Goal: Communication & Community: Participate in discussion

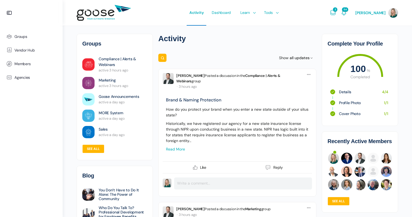
click at [181, 147] on link "Read more" at bounding box center [175, 149] width 19 height 5
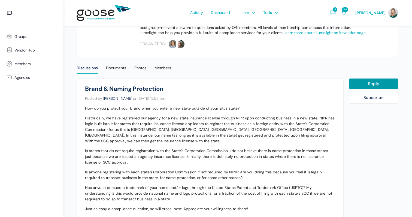
scroll to position [123, 0]
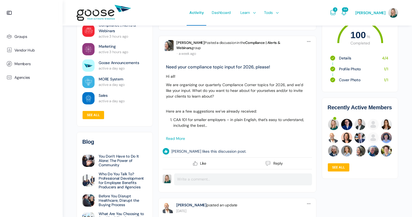
scroll to position [1243, 0]
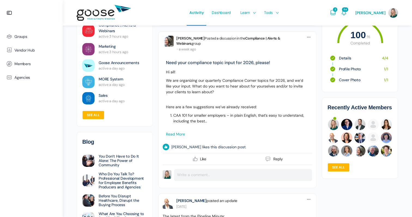
click at [182, 137] on link "Read more" at bounding box center [175, 134] width 19 height 5
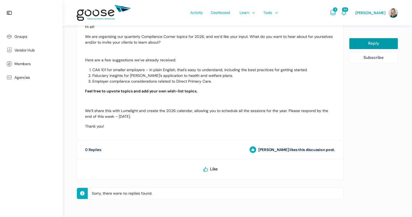
scroll to position [205, 0]
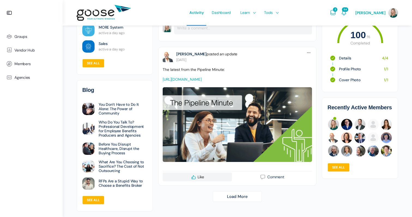
scroll to position [1438, 0]
click at [236, 191] on link "Load More" at bounding box center [237, 196] width 49 height 11
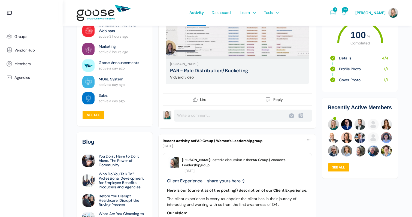
scroll to position [1885, 0]
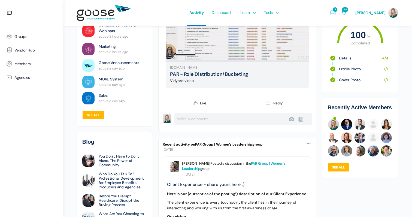
click at [263, 171] on link "PAR Group | Women’s Leadership" at bounding box center [234, 166] width 104 height 10
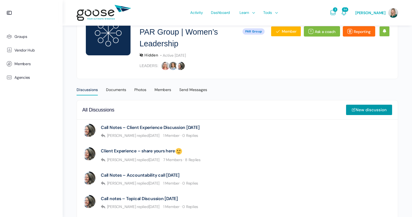
scroll to position [81, 0]
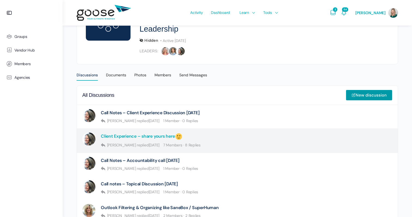
click at [164, 136] on link "Client Experience – share yours here" at bounding box center [142, 137] width 82 height 8
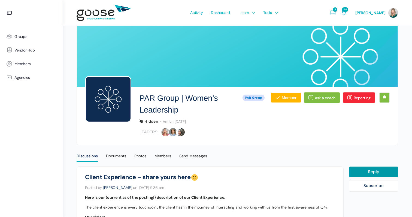
click at [356, 96] on link "Reporting" at bounding box center [359, 97] width 32 height 10
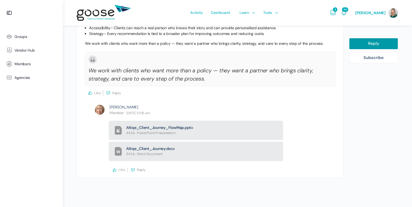
scroll to position [1166, 0]
click at [368, 42] on link "Reply" at bounding box center [373, 43] width 49 height 11
select select
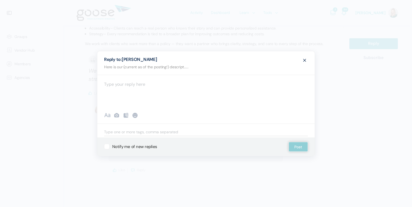
click at [144, 89] on div at bounding box center [206, 90] width 218 height 33
paste div "To enrich screen reader interactions, please activate Accessibility in Grammarl…"
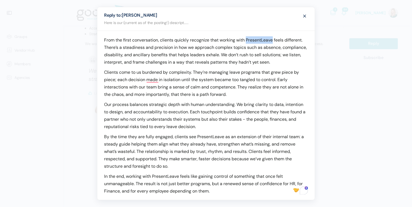
drag, startPoint x: 275, startPoint y: 39, endPoint x: 247, endPoint y: 41, distance: 27.6
click at [247, 41] on p "From the first conversation, clients quickly recognize that working with Presen…" at bounding box center [206, 50] width 204 height 29
drag, startPoint x: 225, startPoint y: 136, endPoint x: 199, endPoint y: 136, distance: 25.9
click at [199, 136] on p "By the time they are fully engaged, clients see PresentLeave as an extension of…" at bounding box center [206, 151] width 204 height 37
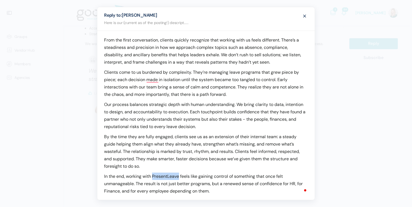
drag, startPoint x: 179, startPoint y: 176, endPoint x: 153, endPoint y: 175, distance: 26.2
click at [153, 175] on p "In the end, working with PresentLeave feels like gaining control of something t…" at bounding box center [206, 183] width 204 height 22
click at [104, 40] on p "From the first conversation, clients quickly recognize that working with us fee…" at bounding box center [206, 50] width 204 height 29
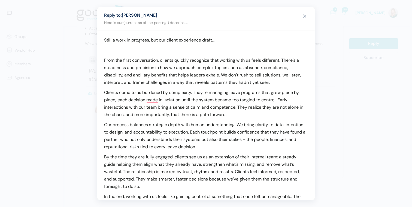
scroll to position [0, 0]
click at [149, 39] on p "Still a work in progress, but our client experience draft..." at bounding box center [206, 39] width 204 height 7
click at [302, 38] on p "Still a work in progress (and need to get additional team input), but our clien…" at bounding box center [206, 39] width 204 height 7
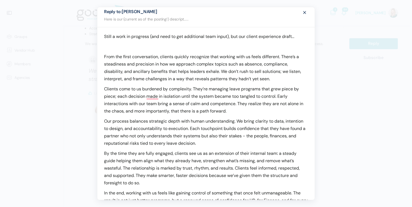
scroll to position [6, 0]
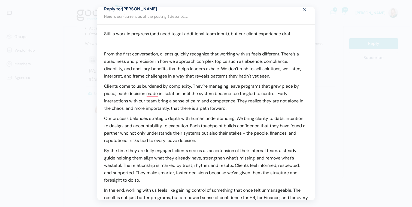
click at [240, 34] on p "Still a work in progress (and need to get additional team input), but our clien…" at bounding box center [206, 33] width 204 height 7
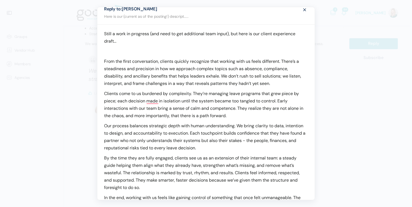
click at [260, 33] on p "Still a work in progress (and need to get additional team input), but here is o…" at bounding box center [206, 37] width 204 height 15
click at [197, 38] on p "Still a work in progress (and need to get additional team input), but here is o…" at bounding box center [206, 37] width 204 height 15
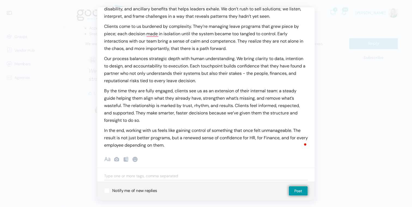
scroll to position [73, 0]
click at [301, 191] on button "Post" at bounding box center [298, 191] width 19 height 10
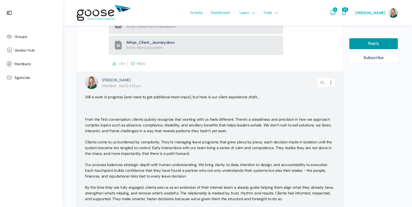
scroll to position [1270, 0]
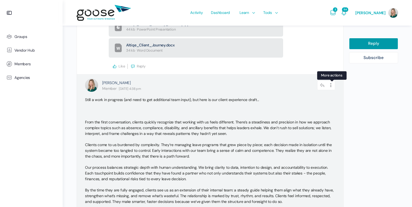
click at [332, 84] on icon at bounding box center [331, 85] width 8 height 10
click at [315, 96] on link "Edit" at bounding box center [316, 99] width 41 height 10
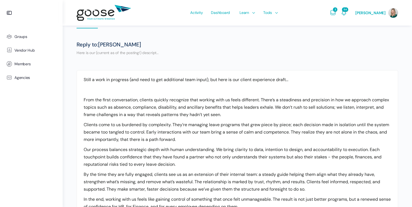
scroll to position [134, 0]
click at [106, 90] on e-page-transition at bounding box center [206, 103] width 412 height 207
click at [92, 87] on body "Groups Vendor Hub Members Agencies Activity Dashboard Learn Courses Map Your Gr…" at bounding box center [206, 103] width 412 height 475
click at [113, 87] on p at bounding box center [238, 88] width 308 height 7
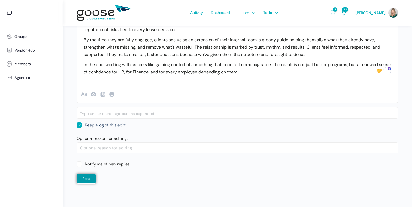
scroll to position [257, 0]
click at [87, 179] on button "Post" at bounding box center [86, 179] width 19 height 10
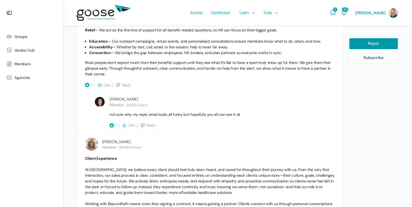
scroll to position [492, 0]
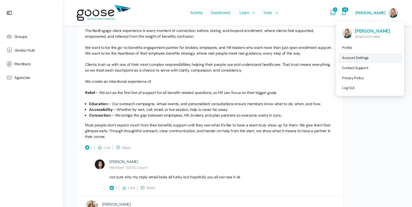
click at [350, 57] on span "Account Settings" at bounding box center [355, 57] width 27 height 5
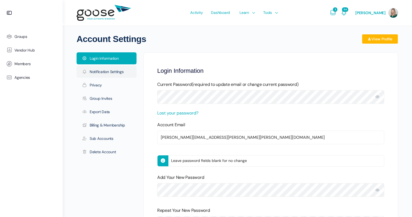
click at [101, 71] on link "Notification Settings" at bounding box center [107, 72] width 60 height 12
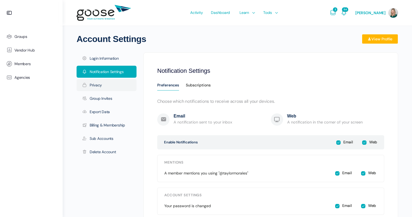
click at [99, 85] on link "Privacy" at bounding box center [107, 85] width 60 height 12
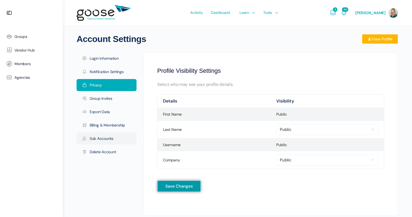
click at [103, 139] on link "Sub Accounts" at bounding box center [107, 139] width 60 height 12
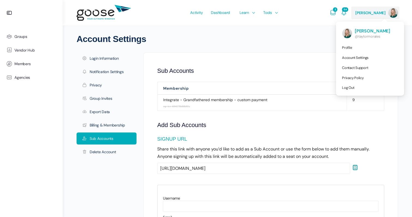
click at [393, 12] on img at bounding box center [394, 13] width 10 height 10
click at [352, 32] on img at bounding box center [348, 33] width 10 height 10
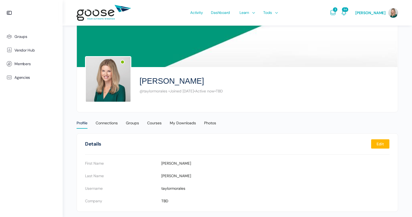
scroll to position [19, 0]
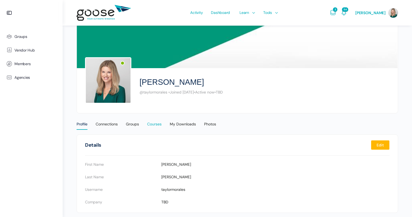
click at [157, 126] on div "Courses" at bounding box center [154, 126] width 14 height 8
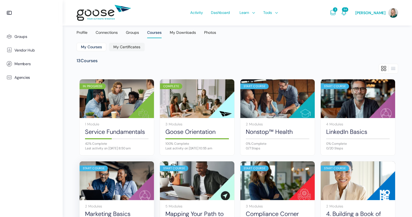
scroll to position [107, 0]
